Goal: Transaction & Acquisition: Purchase product/service

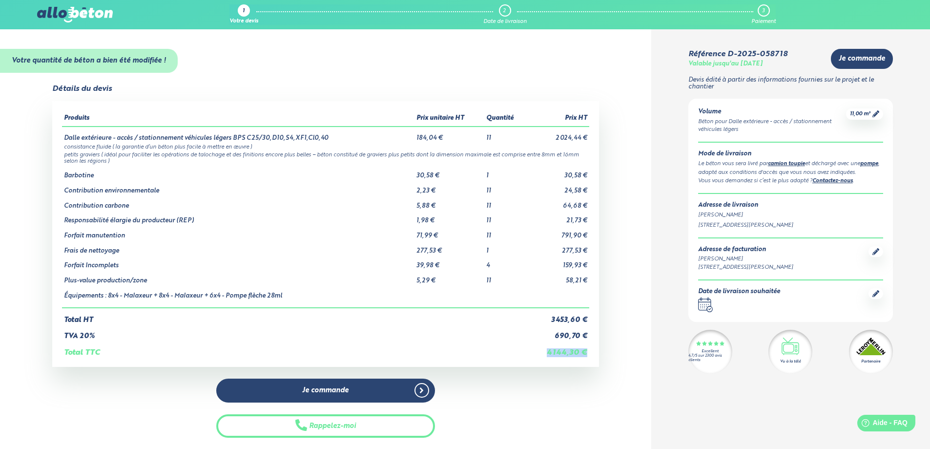
drag, startPoint x: 589, startPoint y: 348, endPoint x: 533, endPoint y: 349, distance: 56.2
click at [533, 349] on td "4 144,30 €" at bounding box center [559, 348] width 62 height 17
click at [534, 350] on td "4 144,30 €" at bounding box center [559, 348] width 62 height 17
click at [873, 292] on icon at bounding box center [876, 293] width 7 height 7
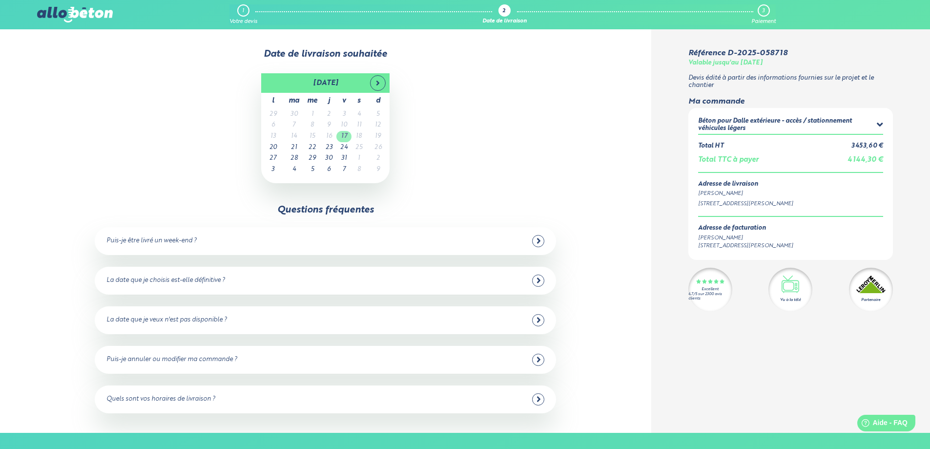
click at [345, 138] on td "17" at bounding box center [343, 136] width 15 height 11
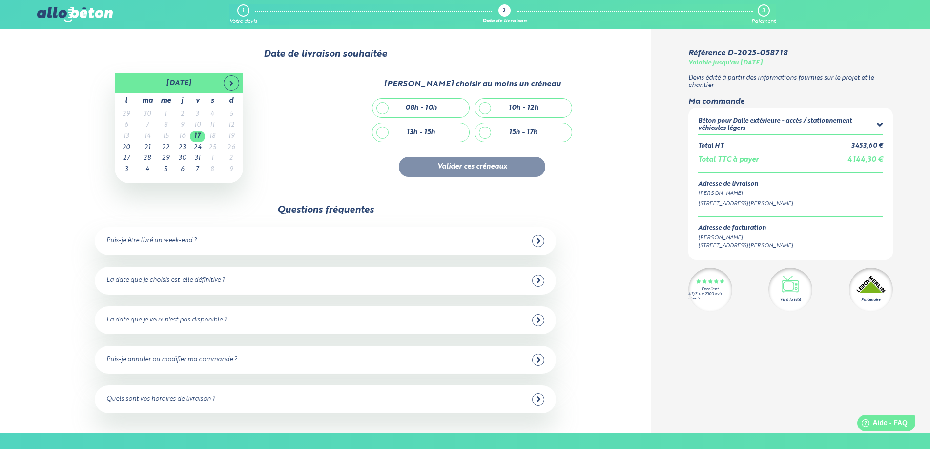
click at [382, 110] on div "08h - 10h" at bounding box center [421, 108] width 97 height 19
checkbox input "true"
click at [496, 162] on button "Valider ces créneaux" at bounding box center [472, 167] width 146 height 20
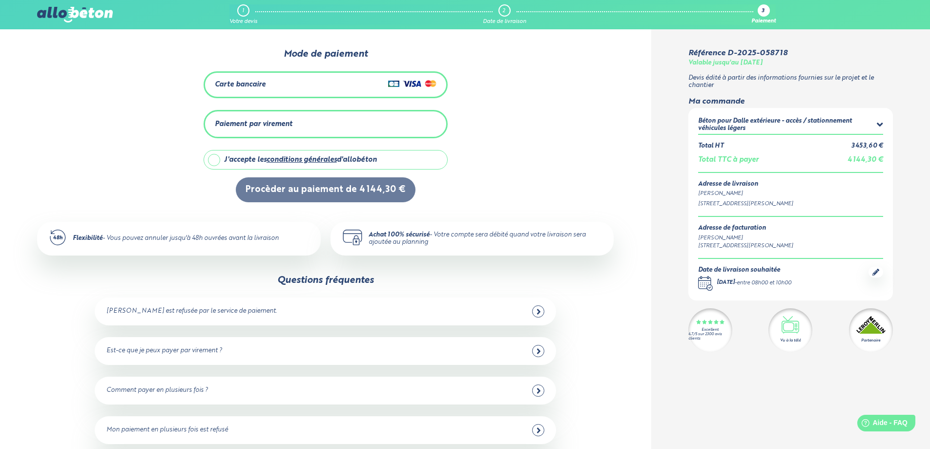
click at [214, 155] on label "J'accepte les conditions générales d'allobéton" at bounding box center [326, 160] width 244 height 20
checkbox input "true"
click at [369, 84] on div "Carte bancaire" at bounding box center [326, 85] width 222 height 14
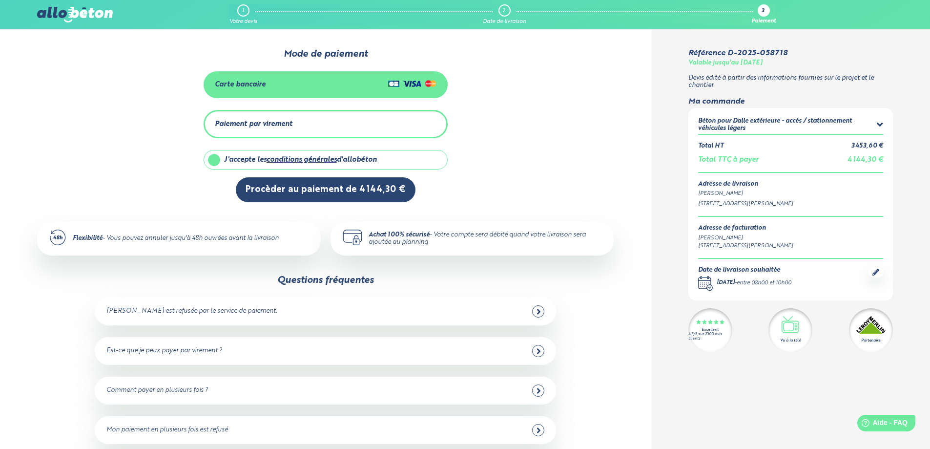
click at [368, 84] on div "Carte bancaire" at bounding box center [326, 85] width 222 height 14
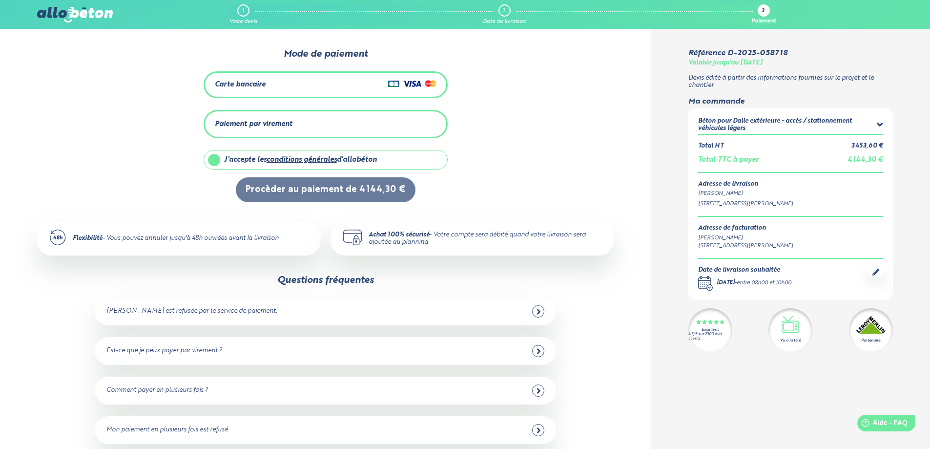
click at [368, 84] on div "Carte bancaire" at bounding box center [326, 85] width 222 height 14
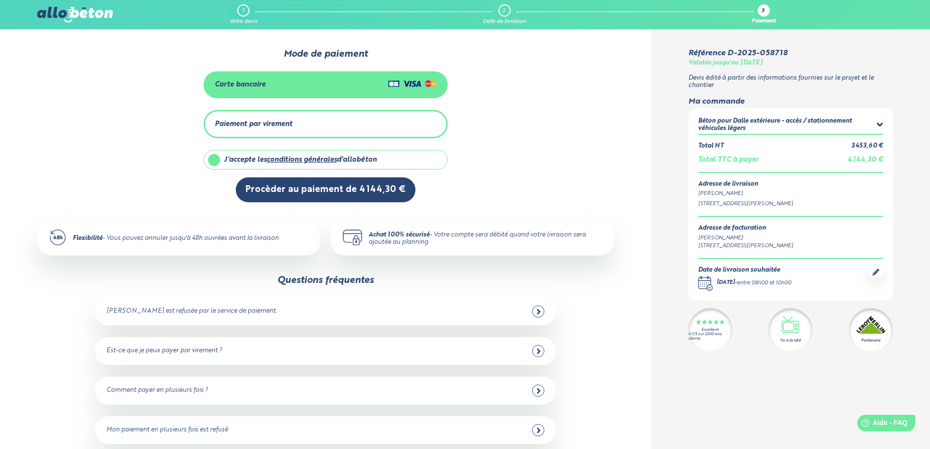
click at [544, 119] on div "0 1 Mode de paiement Carte bancaire Paiement par virement J'accepte les conditi…" at bounding box center [325, 125] width 577 height 153
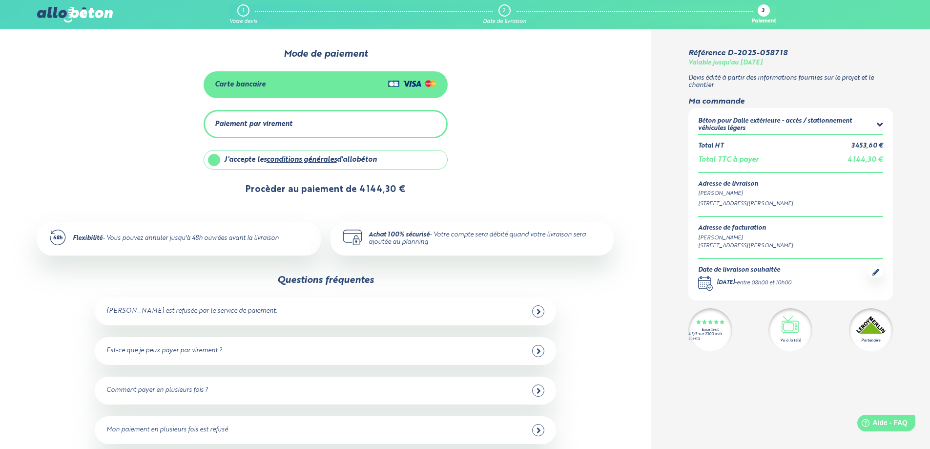
click at [339, 193] on button "Procèder au paiement de 4 144,30 €" at bounding box center [326, 189] width 180 height 25
